Goal: Navigation & Orientation: Find specific page/section

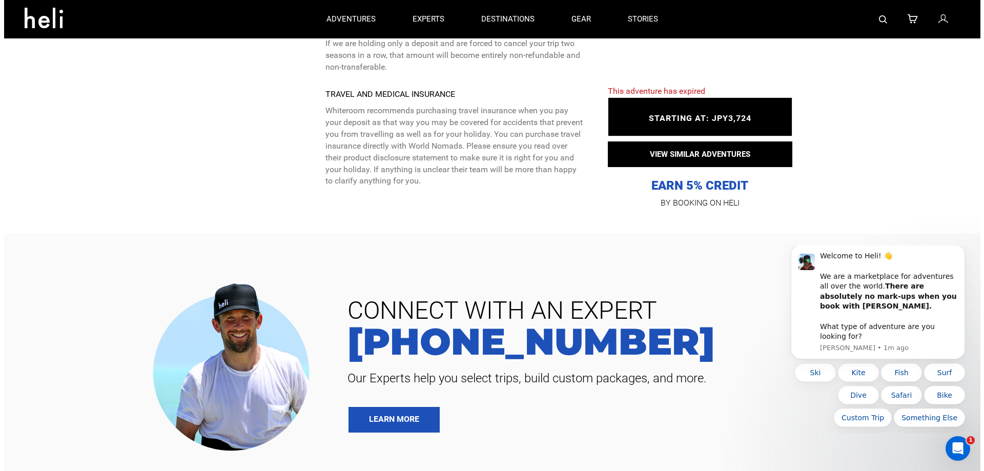
scroll to position [3193, 0]
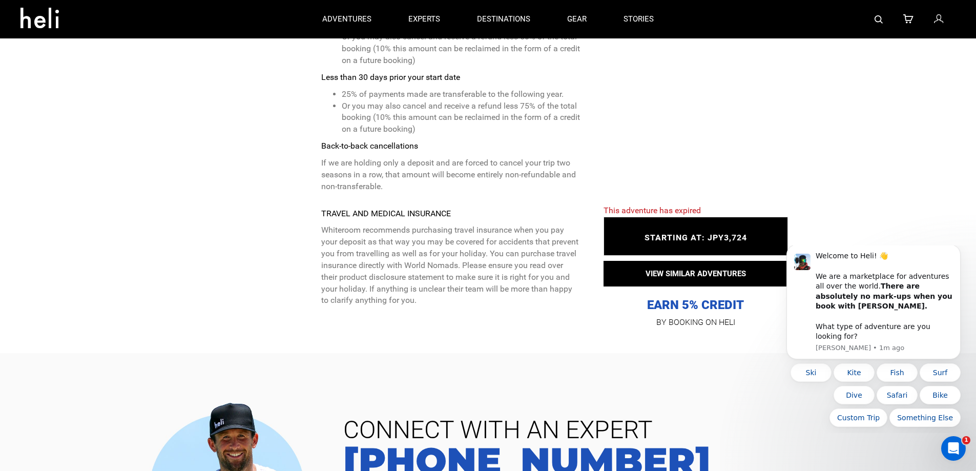
click at [706, 217] on div "STARTING AT: JPY3,724 STARTING AT: JPY3,724" at bounding box center [696, 236] width 184 height 39
click at [687, 233] on span "STARTING AT: JPY3,724" at bounding box center [696, 238] width 102 height 10
click at [957, 254] on button "Dismiss notification" at bounding box center [957, 247] width 13 height 13
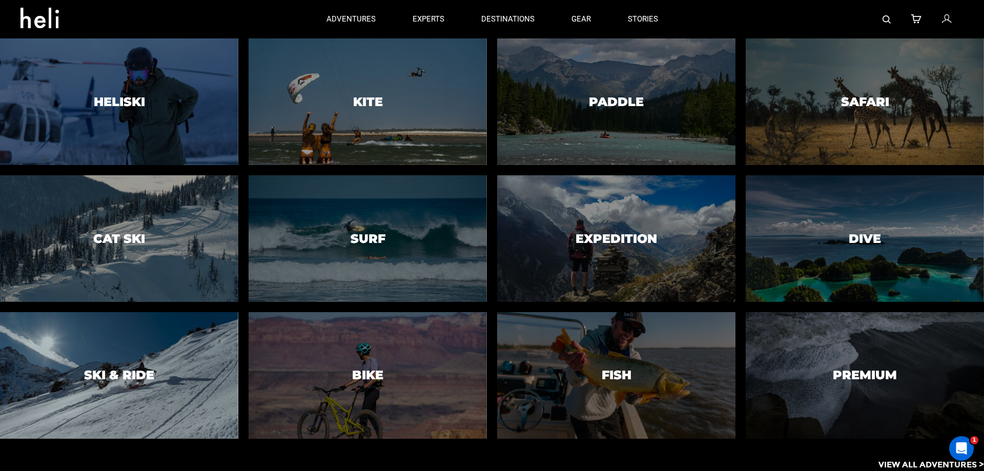
click at [97, 396] on div at bounding box center [118, 375] width 243 height 129
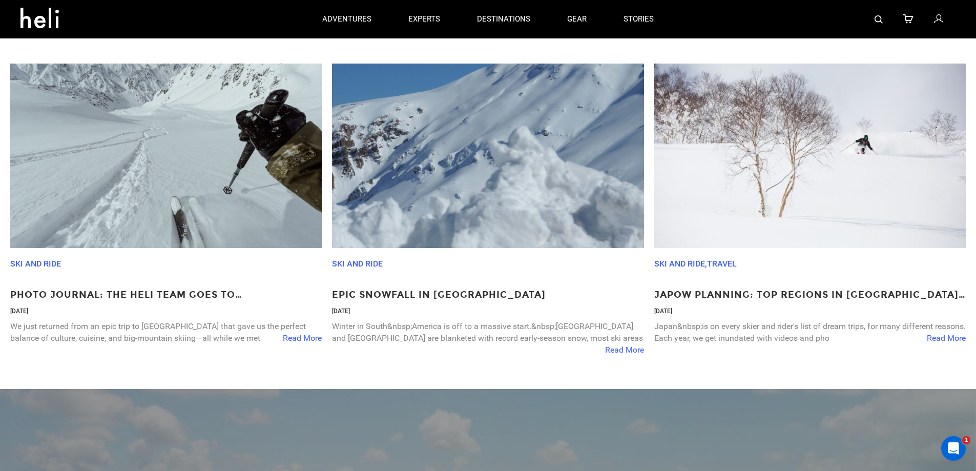
scroll to position [3468, 0]
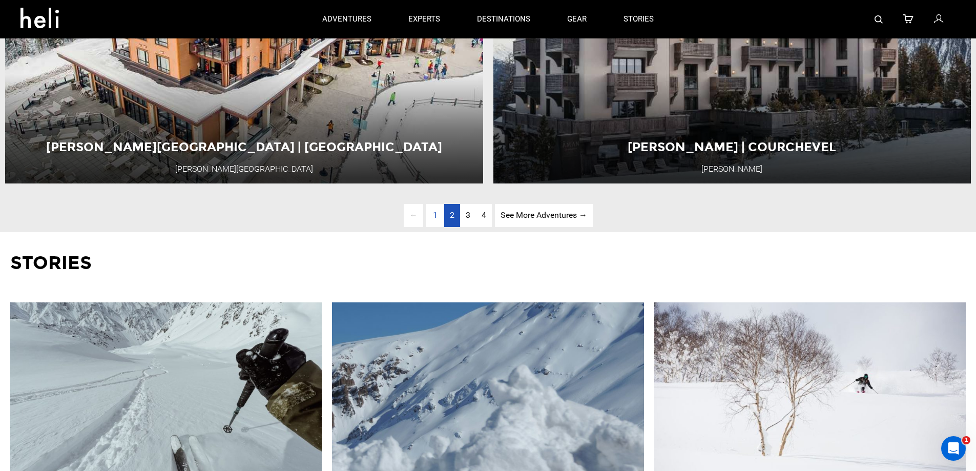
click at [458, 227] on link "page 2" at bounding box center [452, 215] width 16 height 23
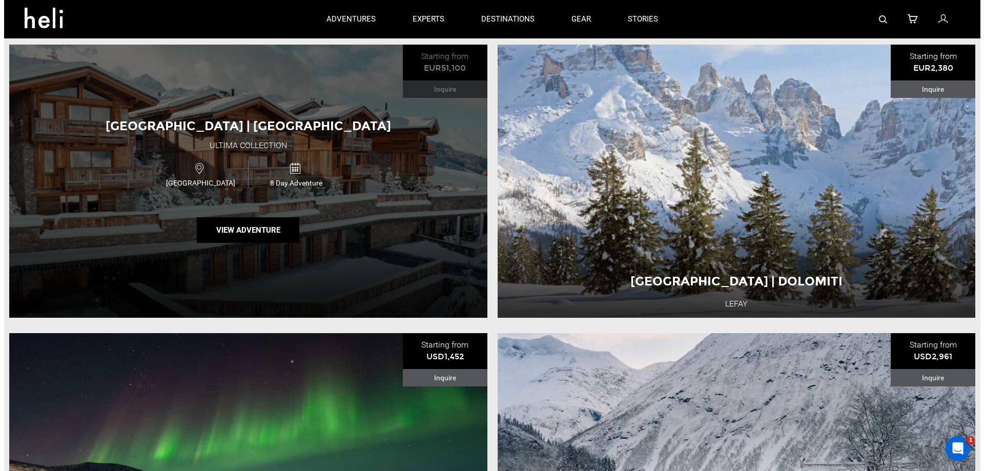
scroll to position [442, 0]
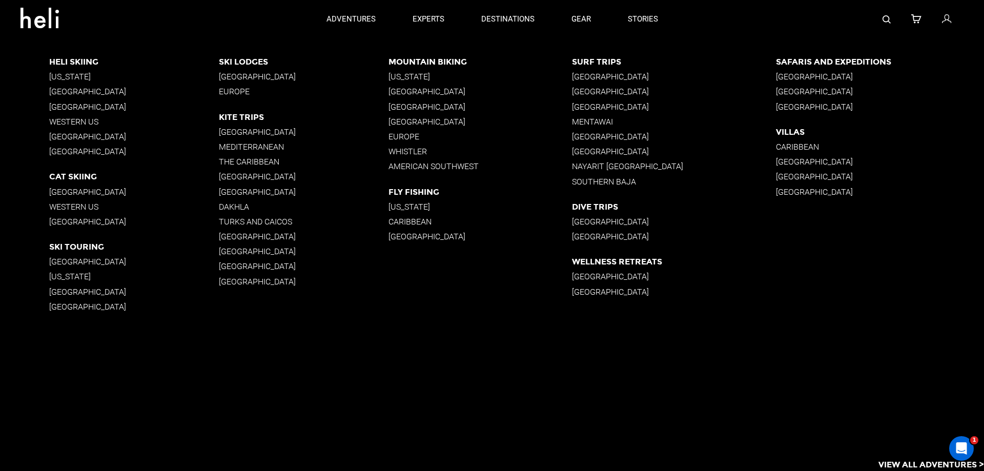
click at [66, 257] on p "[GEOGRAPHIC_DATA]" at bounding box center [134, 262] width 170 height 10
